Goal: Task Accomplishment & Management: Complete application form

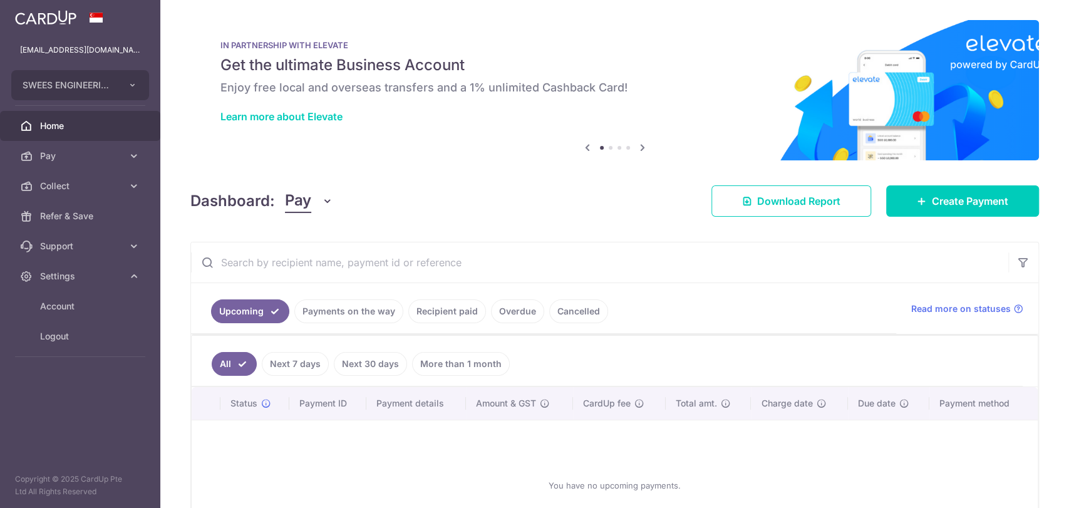
click at [86, 160] on span "Pay" at bounding box center [81, 156] width 83 height 13
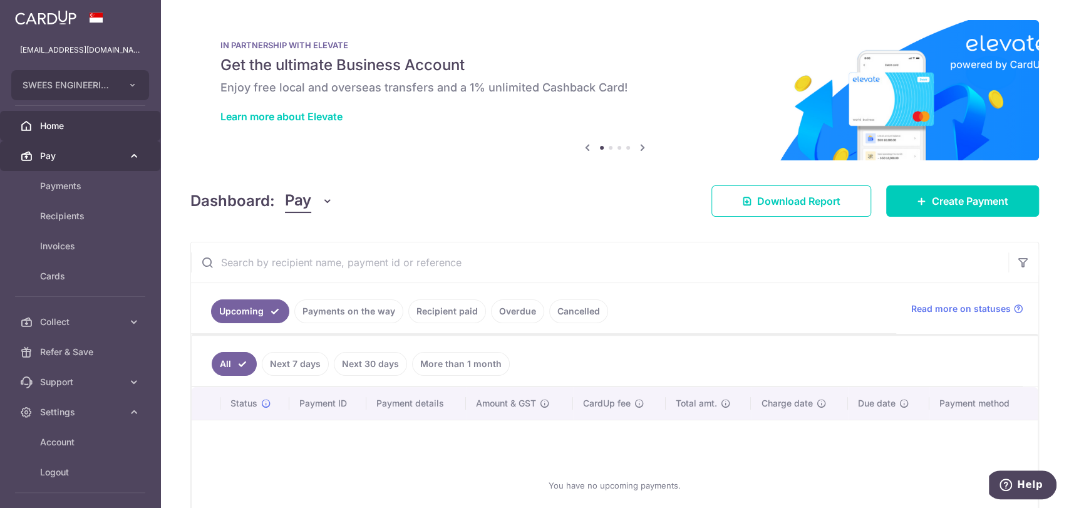
click at [60, 157] on span "Pay" at bounding box center [81, 156] width 83 height 13
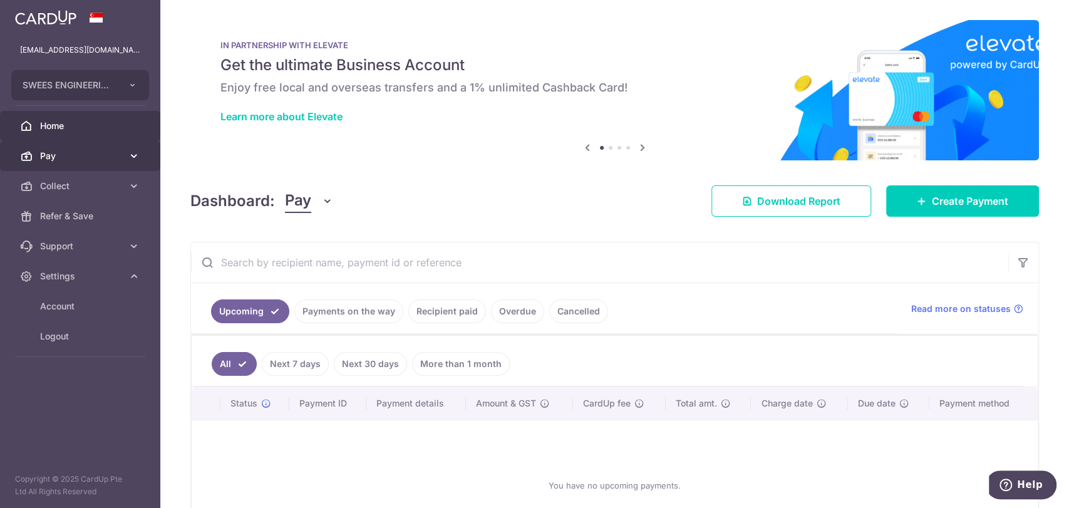
click at [49, 162] on link "Pay" at bounding box center [80, 156] width 160 height 30
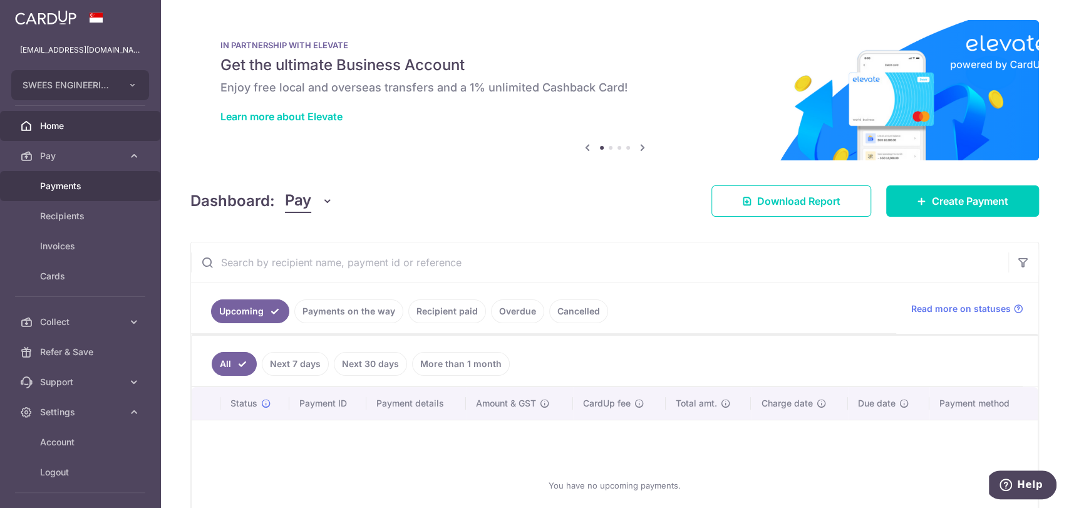
click at [63, 182] on span "Payments" at bounding box center [81, 186] width 83 height 13
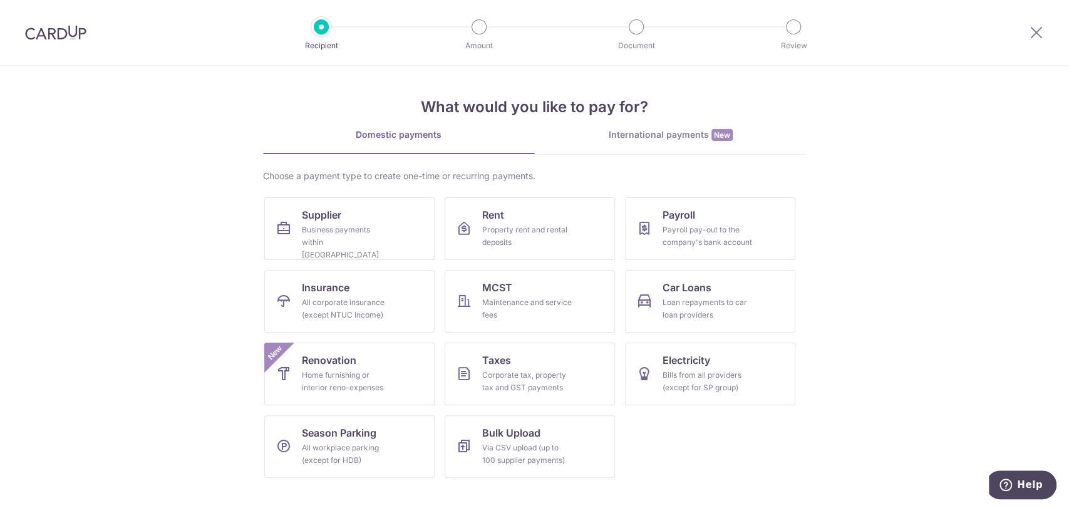
click at [687, 132] on div "International payments New" at bounding box center [671, 134] width 272 height 13
